Goal: Navigation & Orientation: Find specific page/section

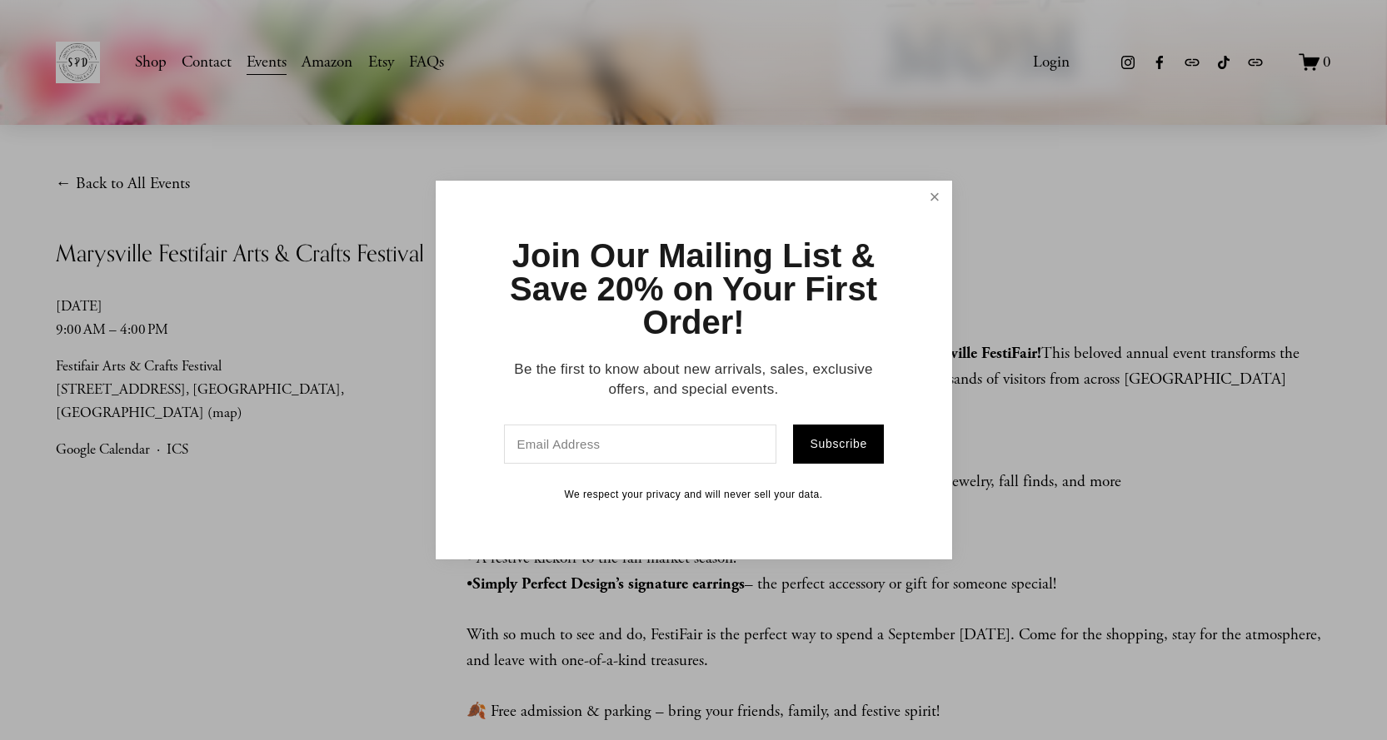
click at [923, 207] on link "Close" at bounding box center [933, 197] width 29 height 29
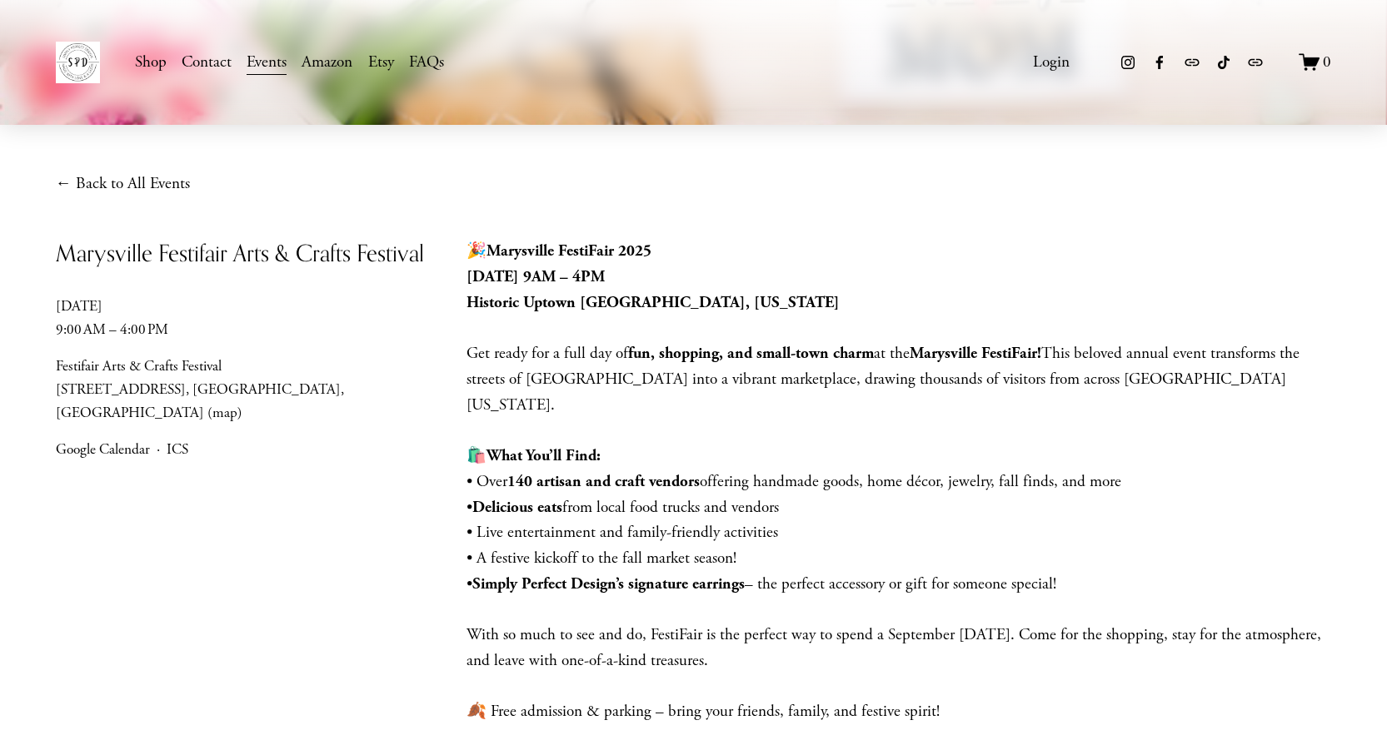
scroll to position [306, 0]
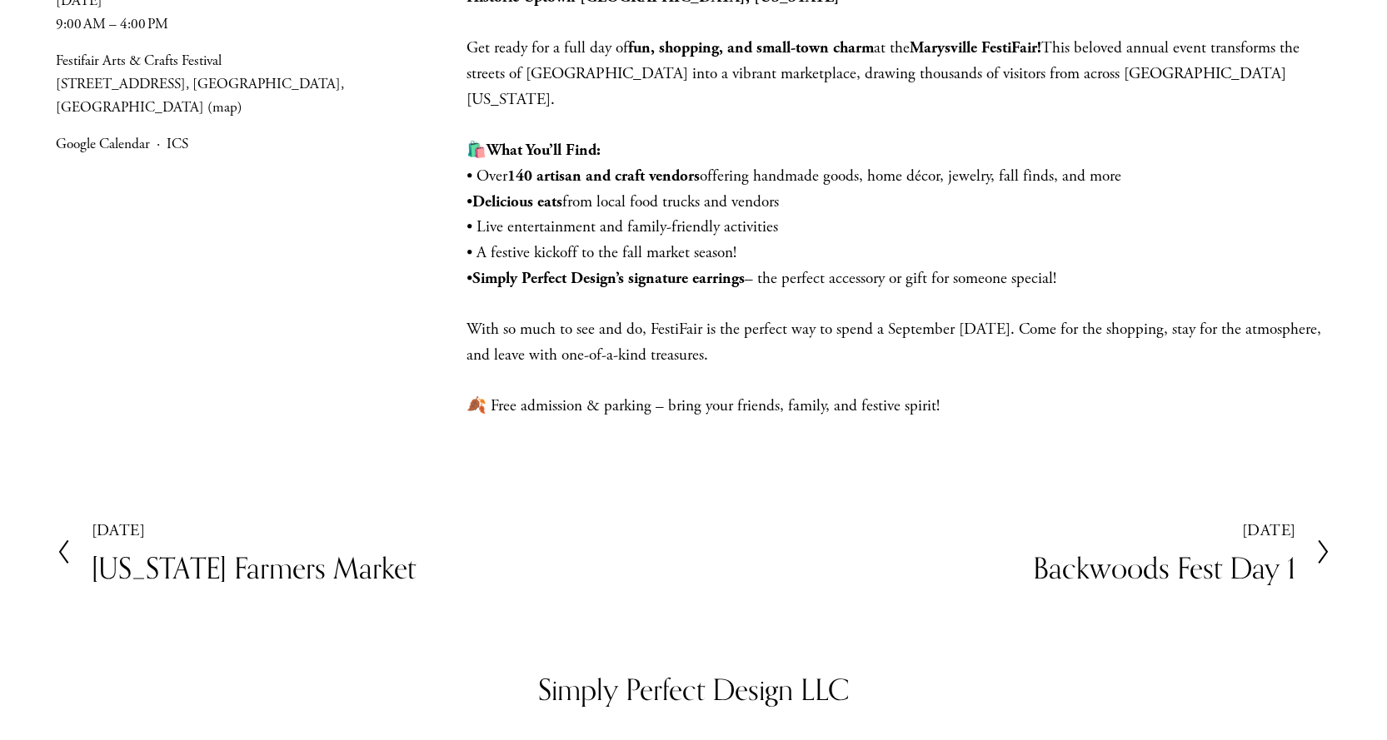
click at [159, 557] on h2 "[US_STATE] Farmers Market" at bounding box center [254, 568] width 324 height 29
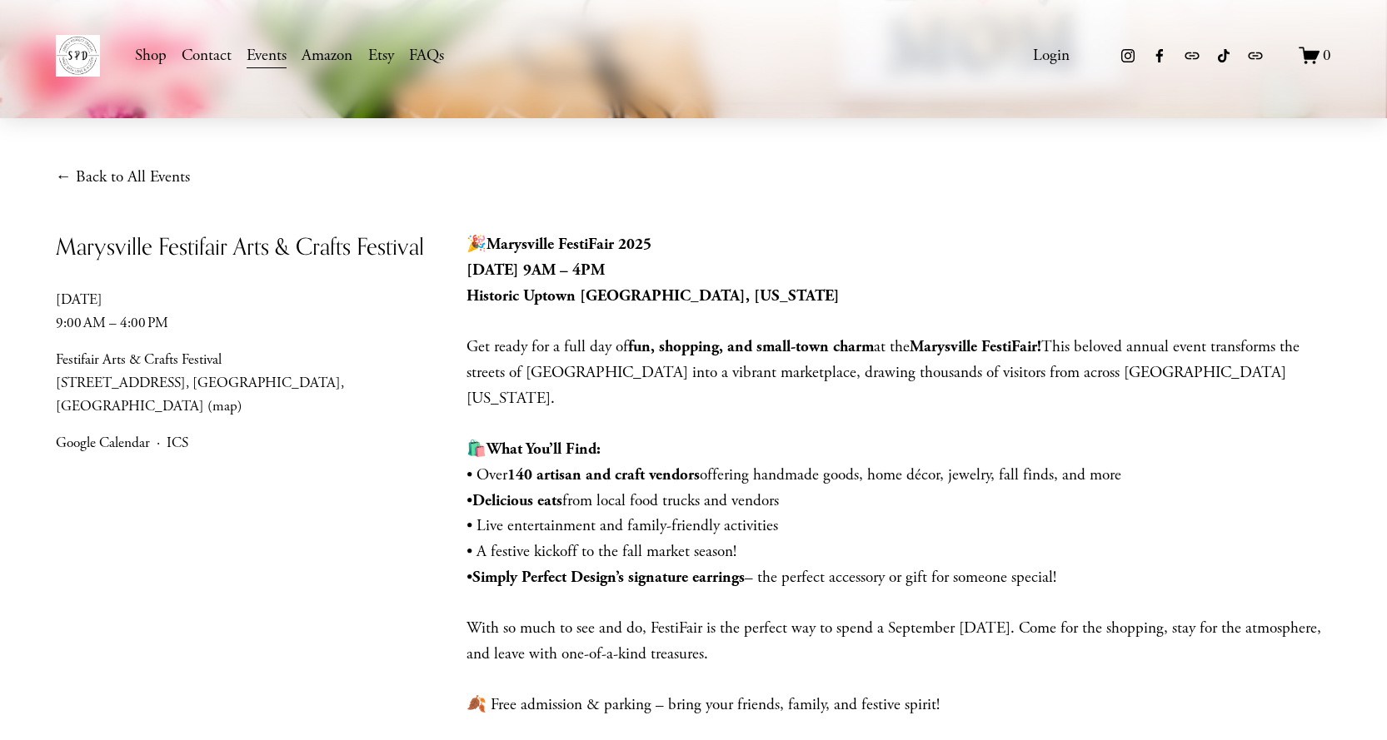
scroll to position [0, 0]
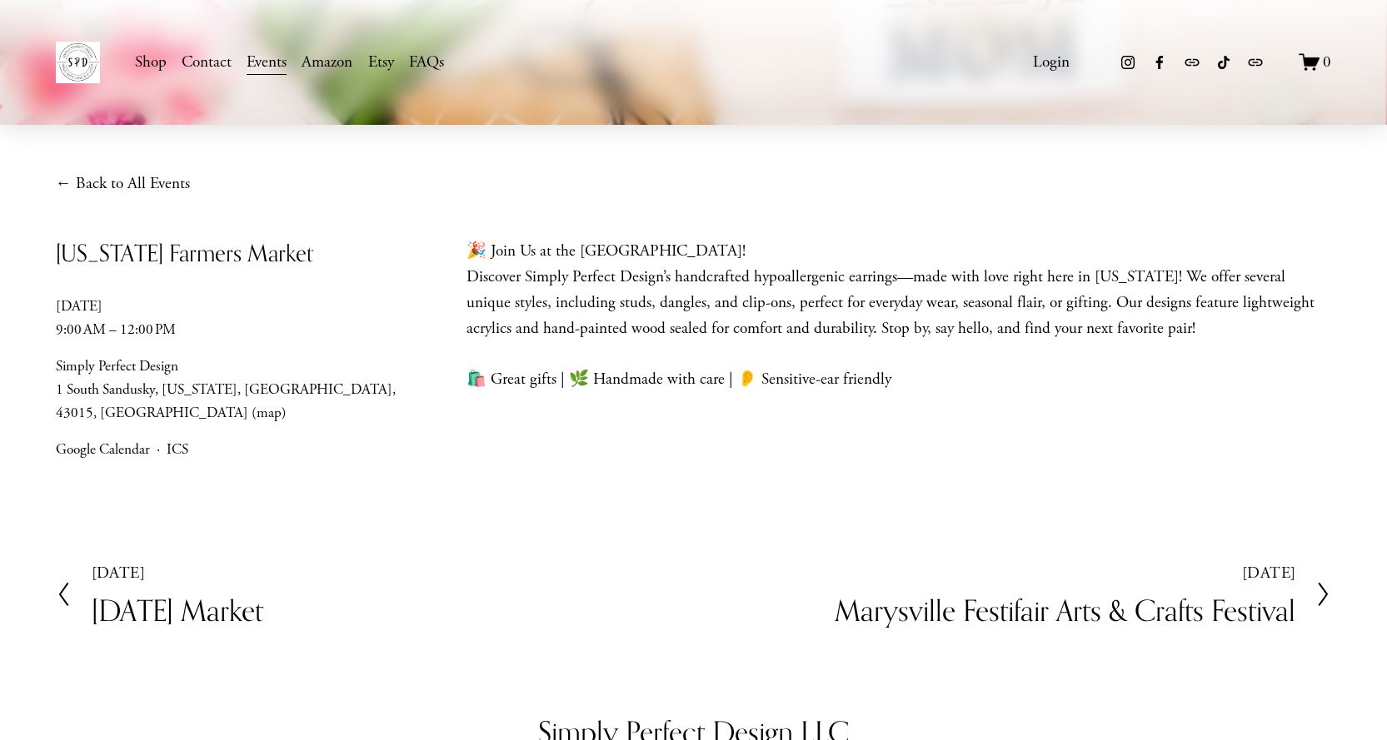
click at [1141, 596] on h2 "Marysville Festifair Arts & Crafts Festival" at bounding box center [1064, 610] width 461 height 29
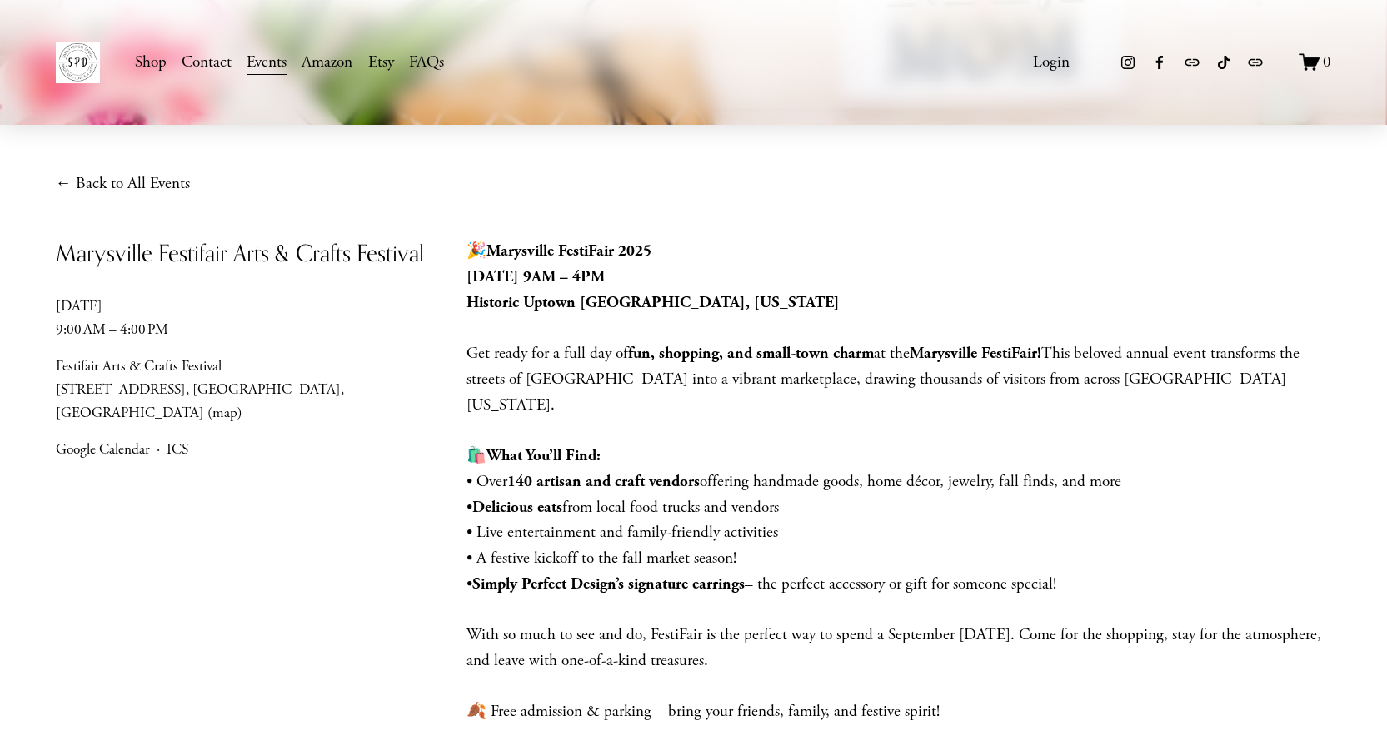
scroll to position [306, 0]
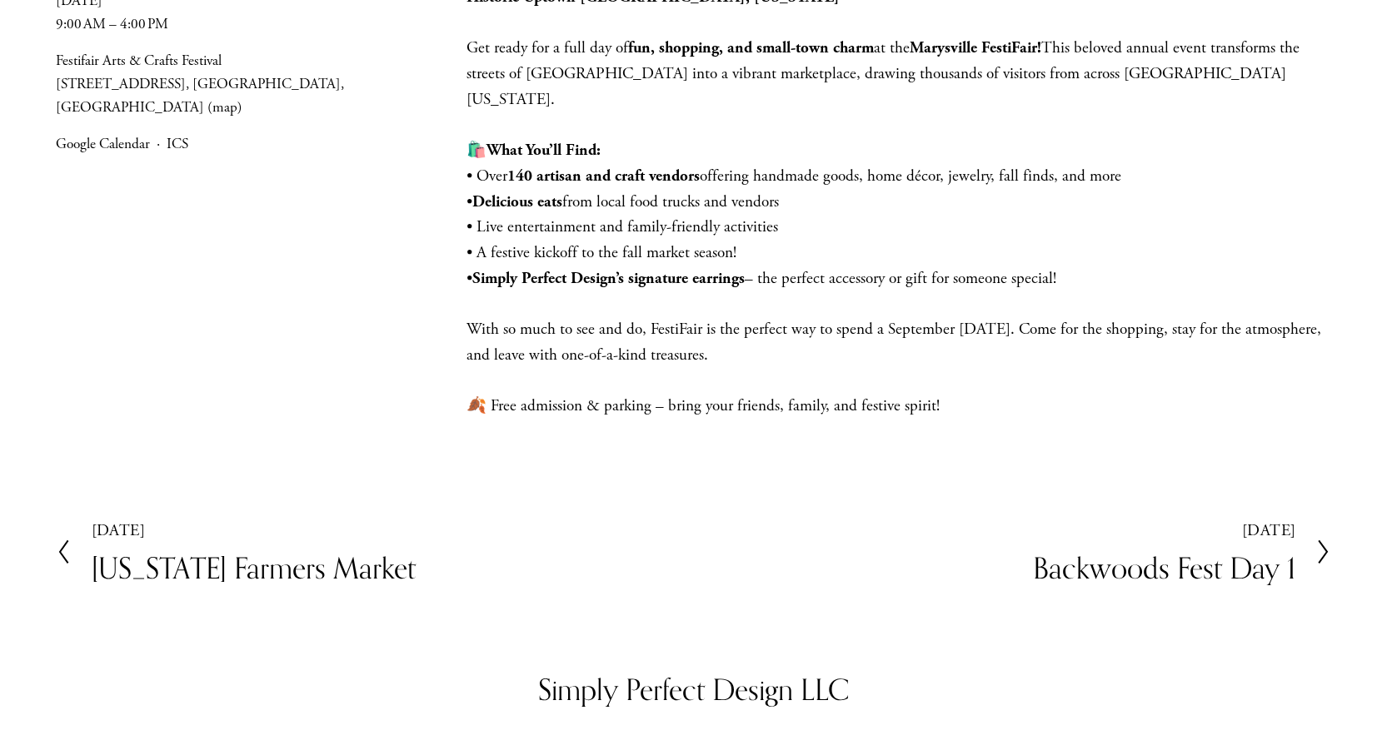
click at [1098, 555] on h2 "Backwoods Fest Day 1" at bounding box center [1164, 568] width 262 height 29
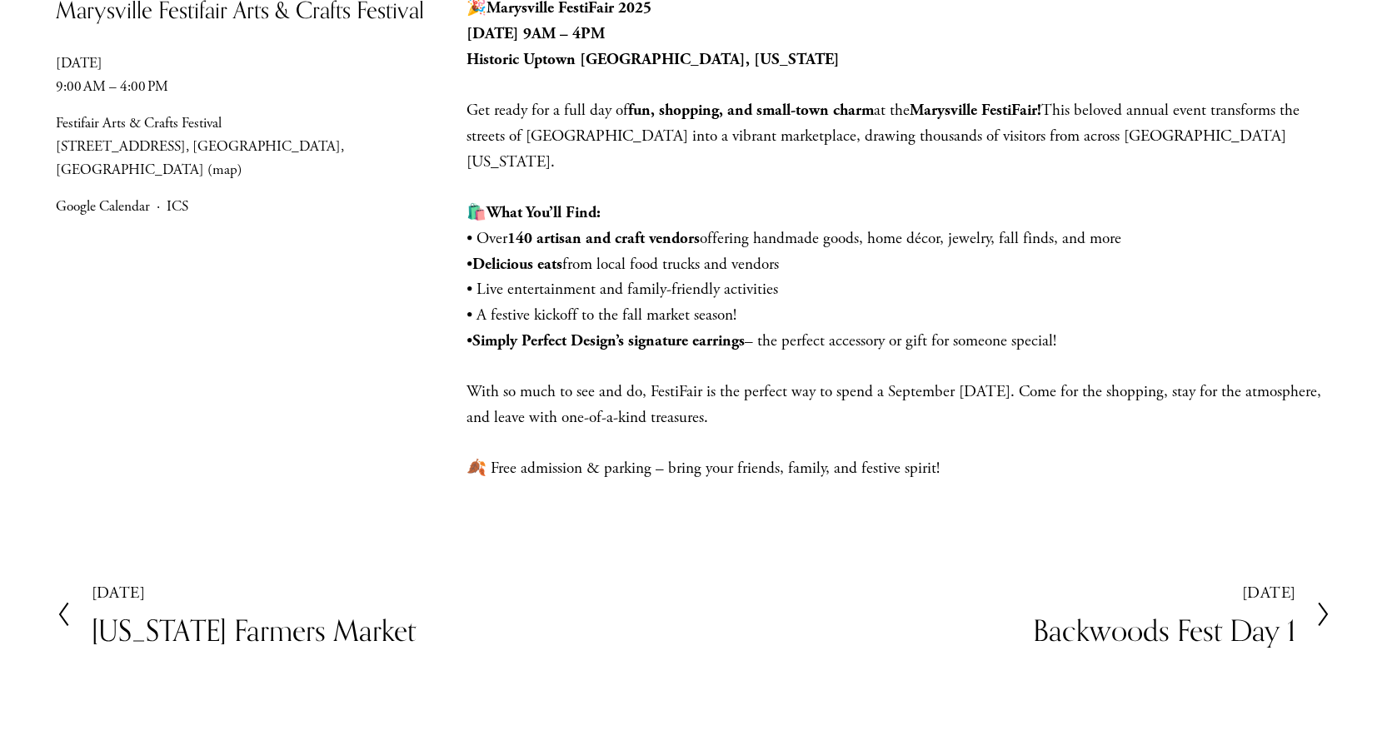
scroll to position [0, 0]
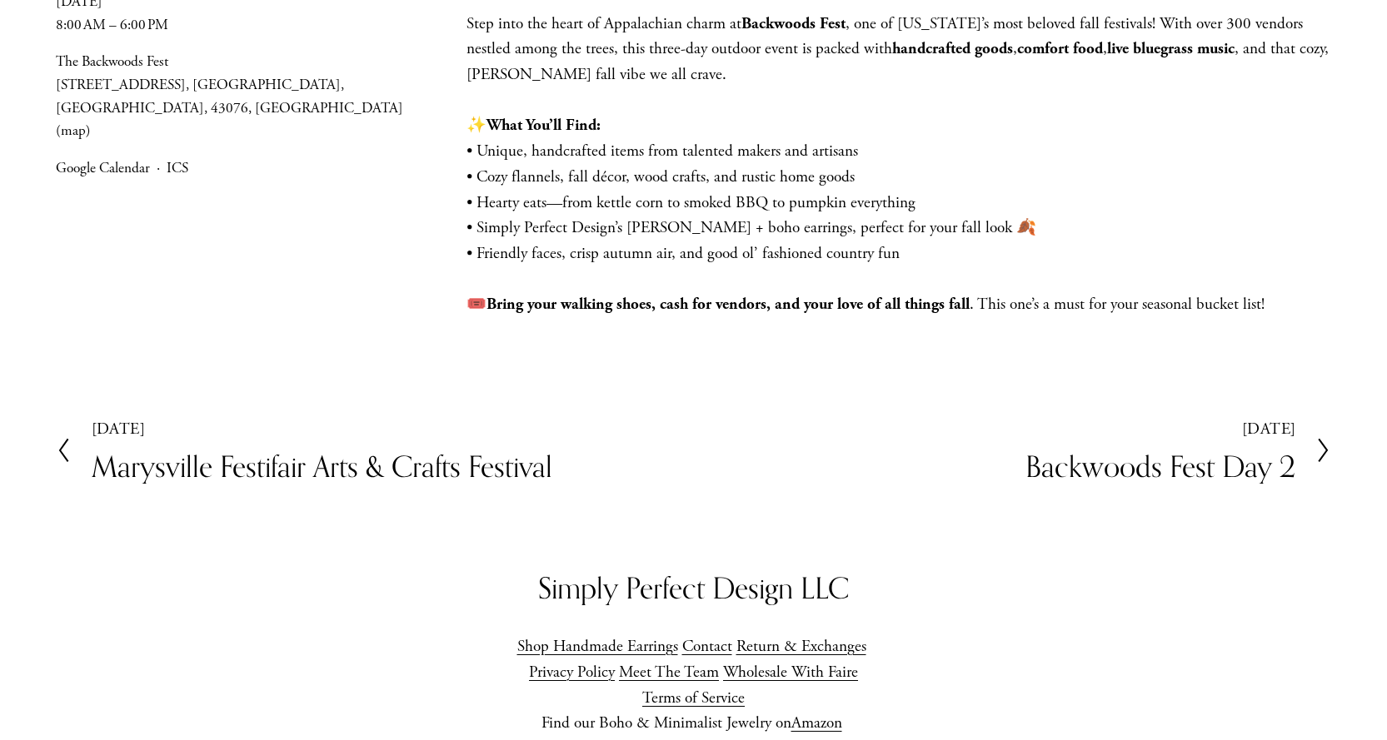
scroll to position [306, 0]
click at [1272, 476] on h2 "Backwoods Fest Day 2" at bounding box center [1160, 465] width 270 height 29
